Goal: Task Accomplishment & Management: Manage account settings

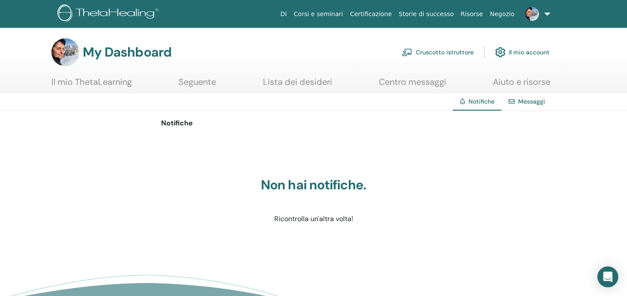
click at [437, 52] on link "Cruscotto istruttore" at bounding box center [438, 52] width 72 height 19
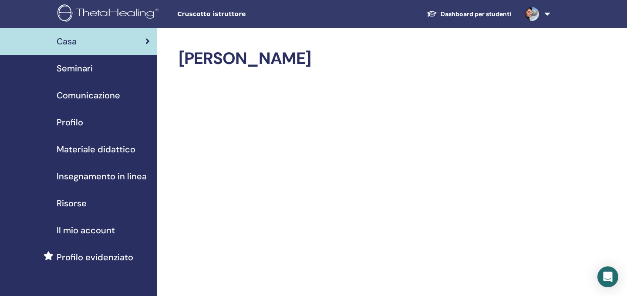
click at [73, 68] on span "Seminari" at bounding box center [75, 68] width 36 height 13
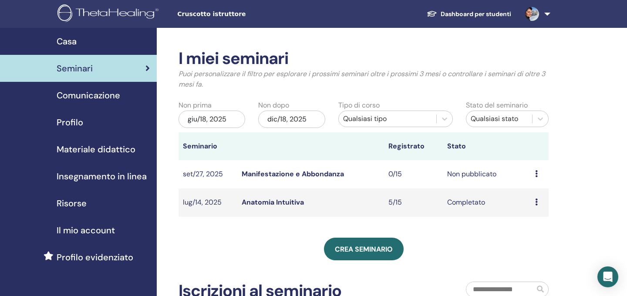
click at [290, 173] on link "Manifestazione e Abbondanza" at bounding box center [293, 173] width 102 height 9
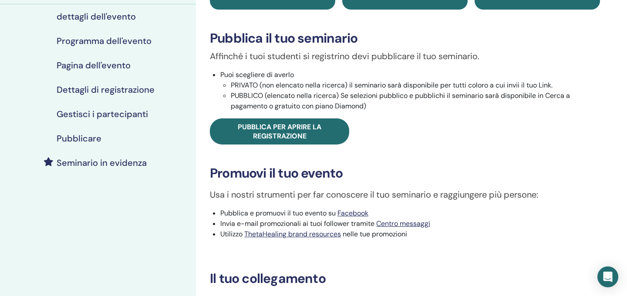
scroll to position [113, 0]
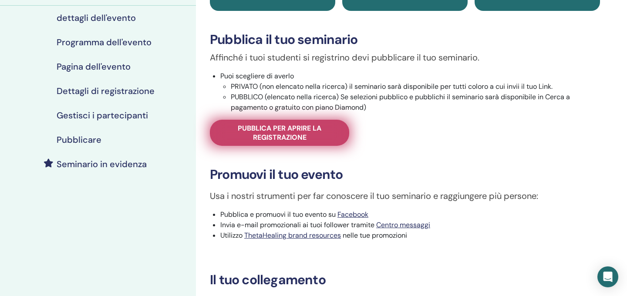
click at [299, 136] on span "Pubblica per aprire la registrazione" at bounding box center [280, 133] width 118 height 18
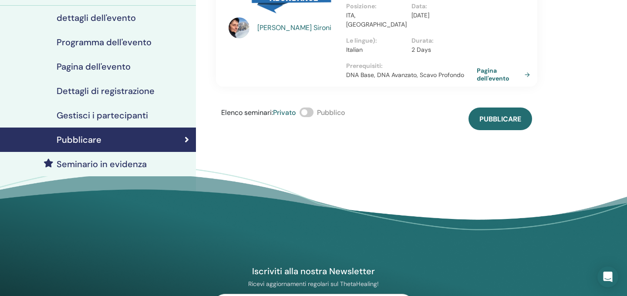
click at [310, 108] on span at bounding box center [307, 113] width 14 height 10
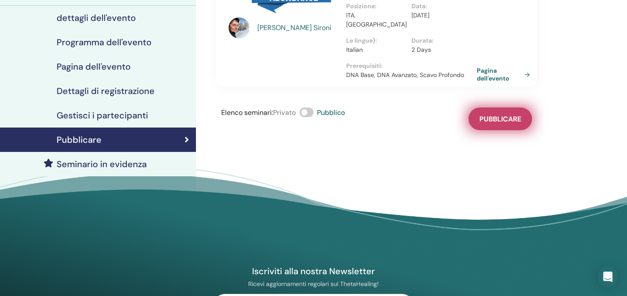
click at [512, 115] on span "Pubblicare" at bounding box center [501, 119] width 42 height 9
